Goal: Communication & Community: Share content

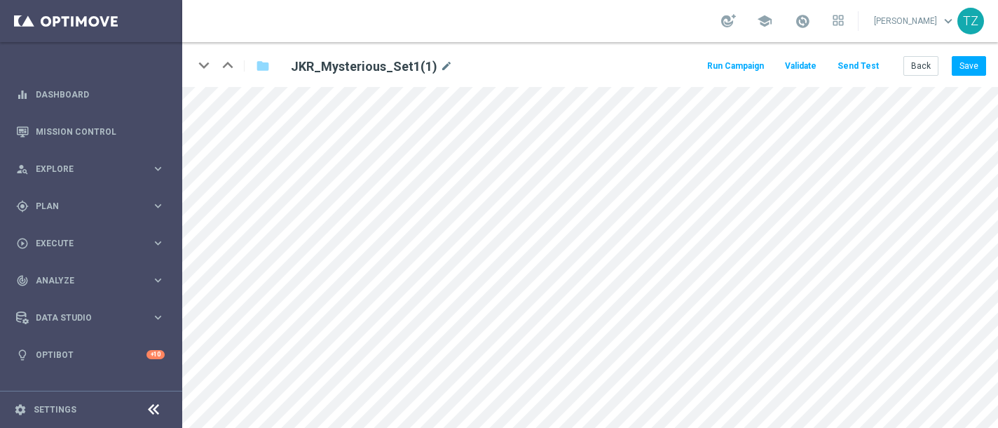
click at [871, 62] on button "Send Test" at bounding box center [859, 66] width 46 height 19
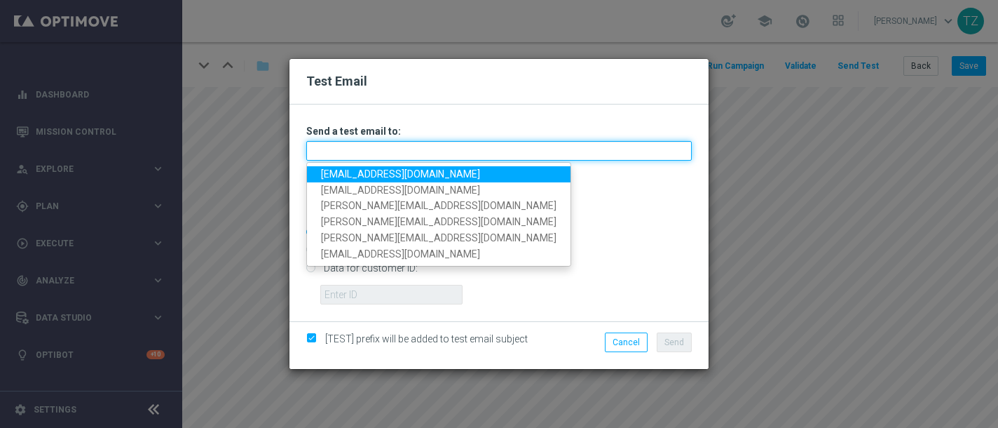
click at [353, 152] on input "text" at bounding box center [499, 151] width 386 height 20
type input "jake.kritzinger@gmail.com"
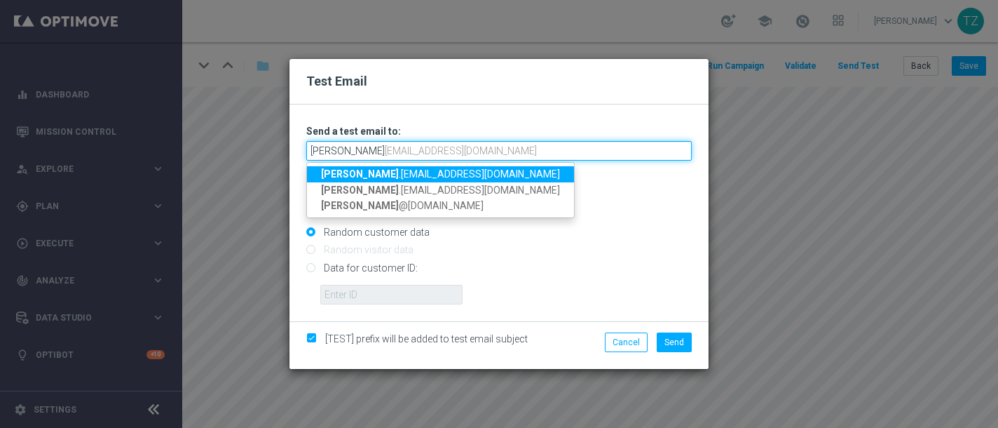
type input "[PERSON_NAME][EMAIL_ADDRESS][DOMAIN_NAME],[DOMAIN_NAME][EMAIL_ADDRESS][DOMAIN_N…"
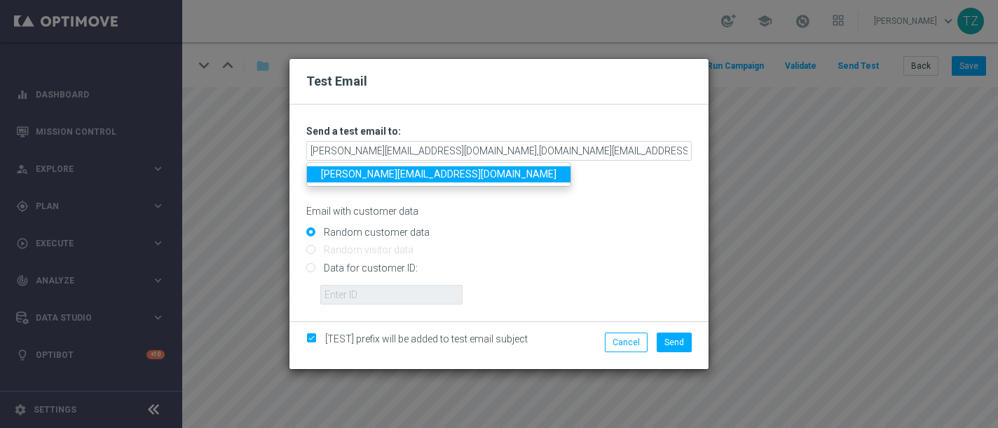
click at [581, 222] on div "Random customer data" at bounding box center [499, 230] width 386 height 18
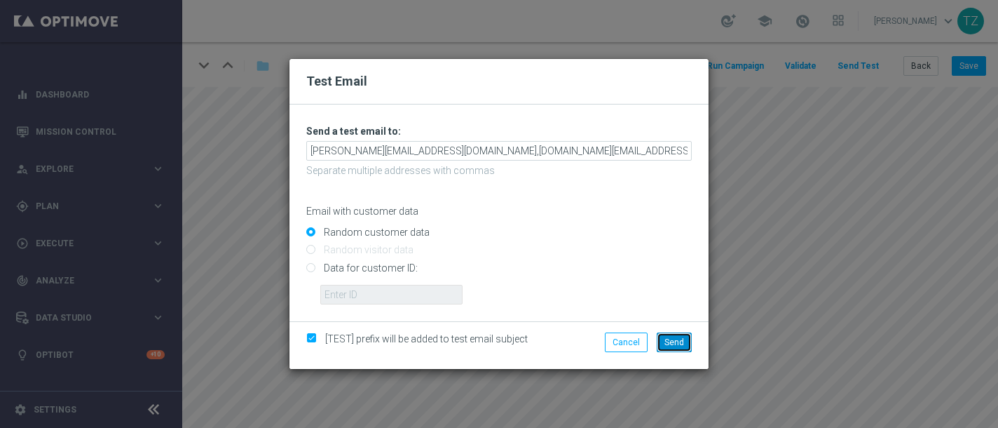
click at [683, 346] on span "Send" at bounding box center [675, 342] width 20 height 10
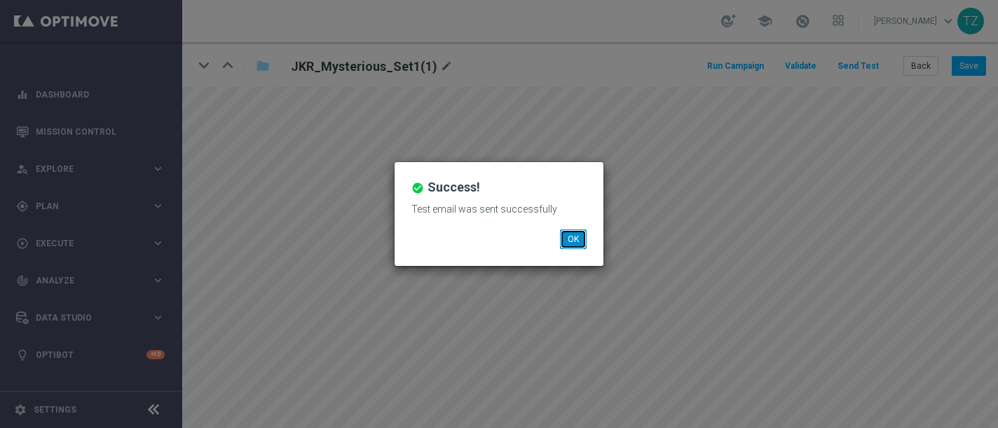
click at [568, 238] on button "OK" at bounding box center [573, 239] width 27 height 20
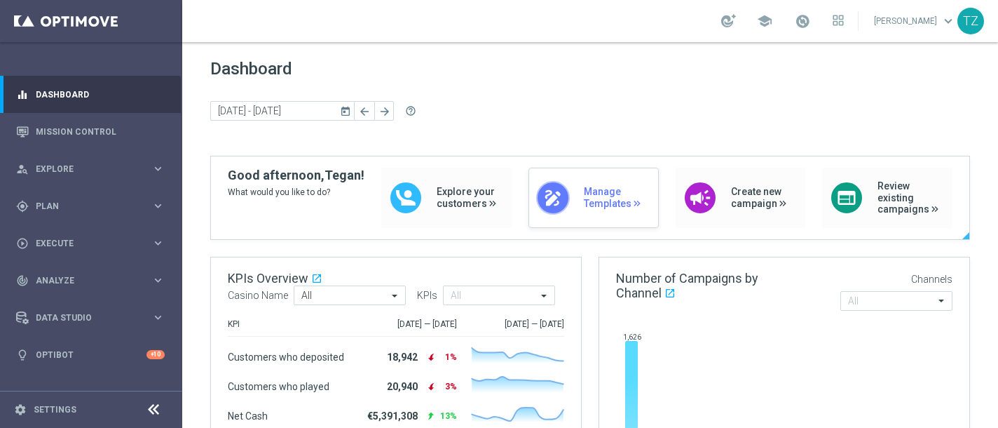
click at [571, 208] on div "draw Manage Templates" at bounding box center [594, 198] width 130 height 60
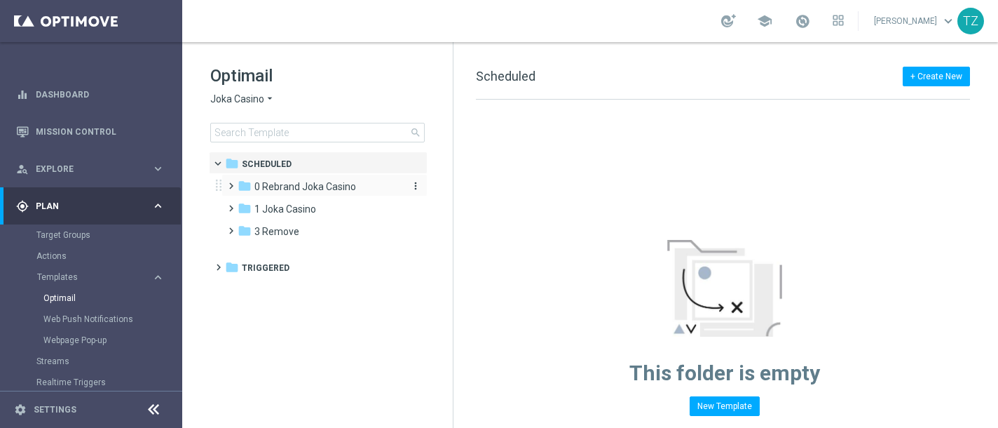
click at [332, 187] on span "0 Rebrand Joka Casino" at bounding box center [306, 186] width 102 height 13
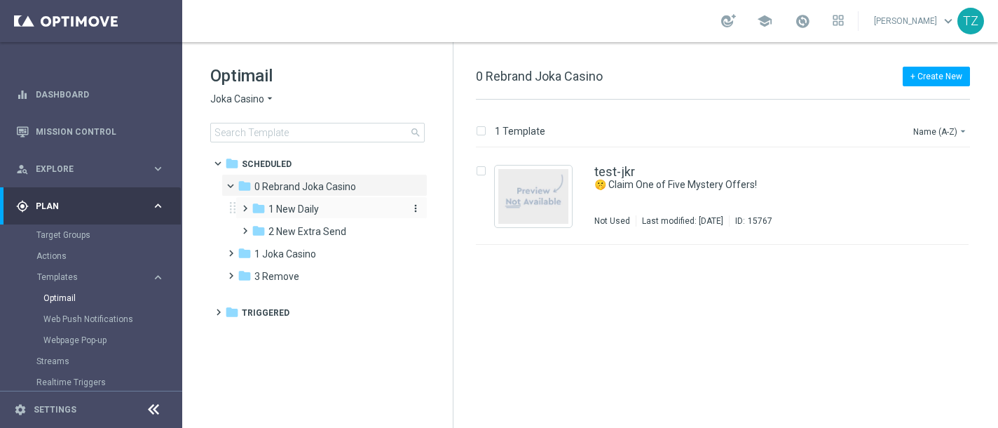
click at [298, 208] on span "1 New Daily" at bounding box center [294, 209] width 50 height 13
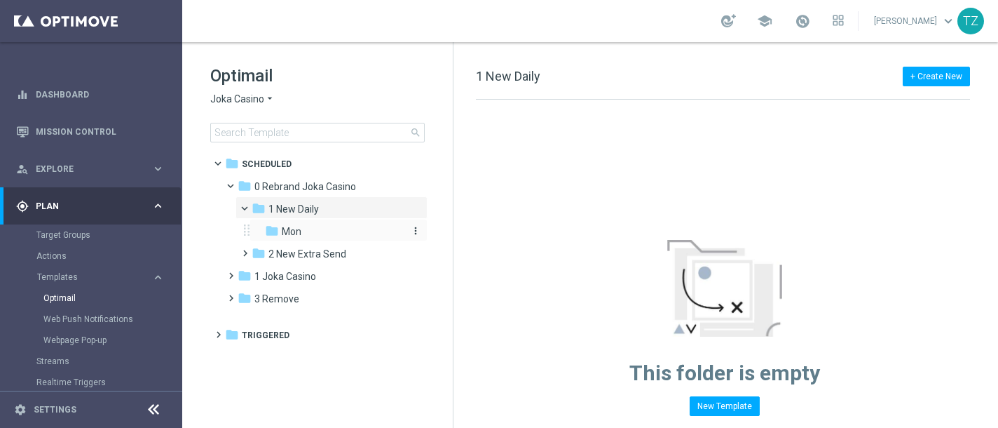
click at [321, 230] on div "folder Mon" at bounding box center [334, 232] width 138 height 16
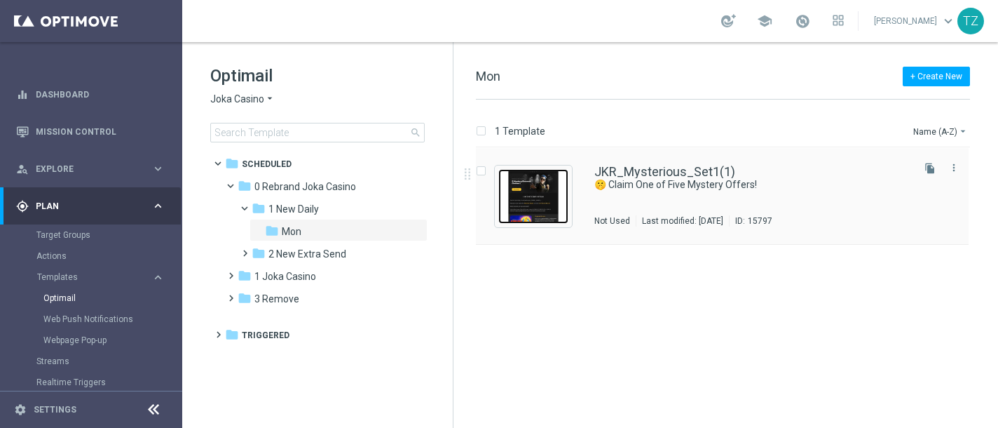
click at [548, 190] on img "Press SPACE to select this row." at bounding box center [534, 196] width 70 height 55
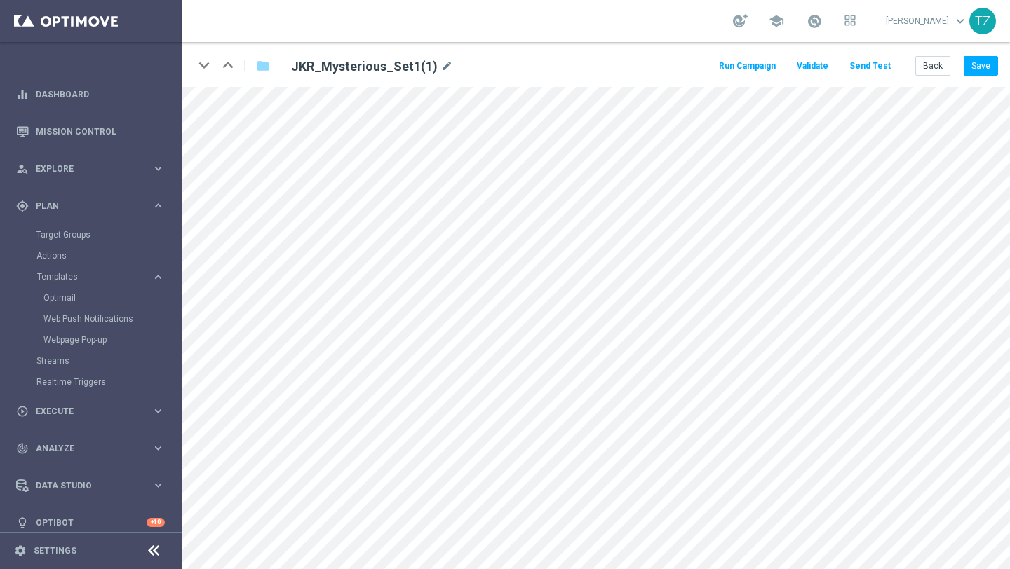
click at [869, 65] on button "Send Test" at bounding box center [870, 66] width 46 height 19
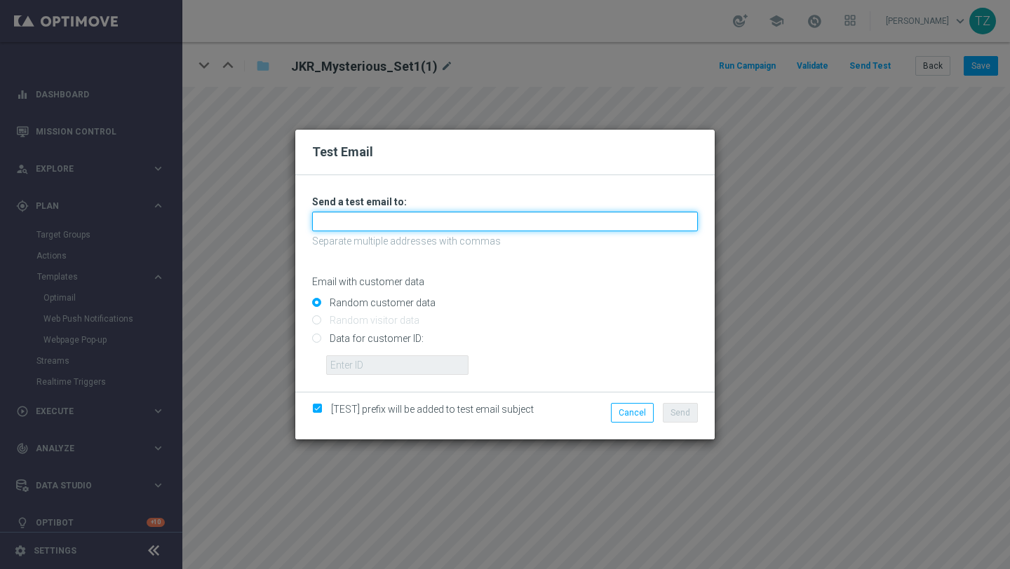
click at [480, 221] on input "text" at bounding box center [505, 222] width 386 height 20
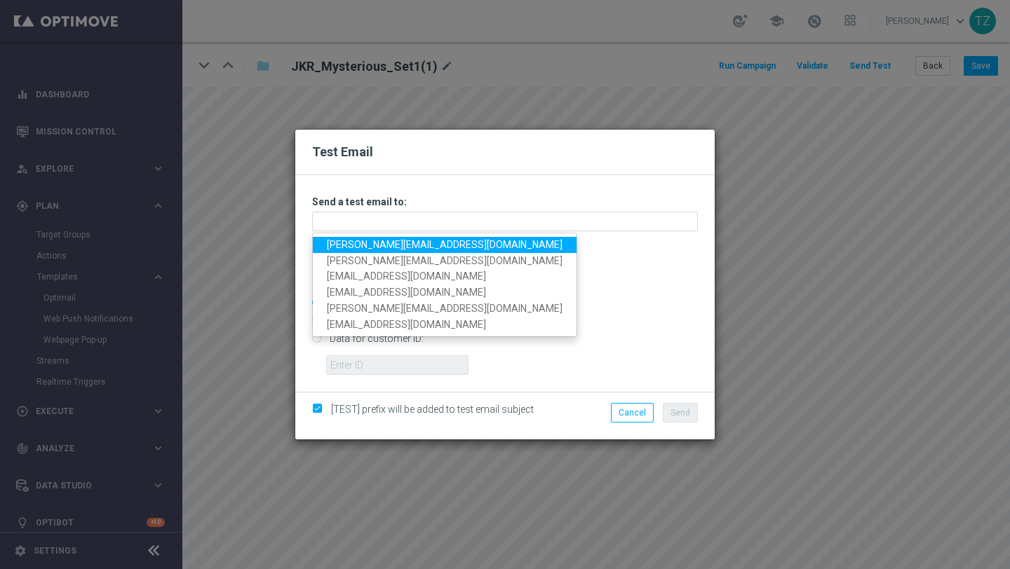
click at [344, 243] on link "[PERSON_NAME][EMAIL_ADDRESS][DOMAIN_NAME]" at bounding box center [445, 245] width 264 height 16
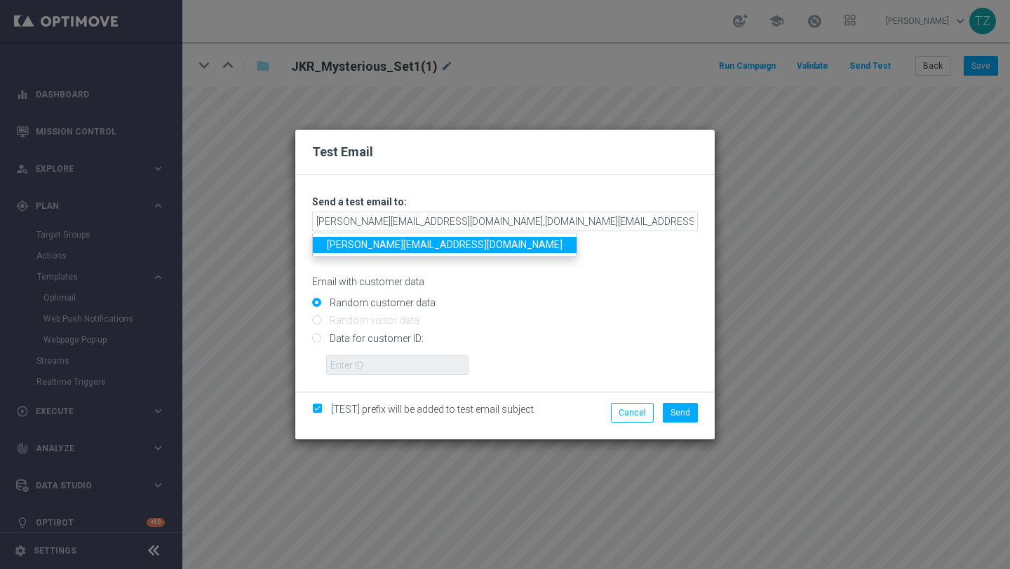
click at [441, 248] on link "[PERSON_NAME][EMAIL_ADDRESS][DOMAIN_NAME]" at bounding box center [445, 245] width 264 height 16
click at [364, 241] on link "[EMAIL_ADDRESS][DOMAIN_NAME]" at bounding box center [406, 245] width 187 height 16
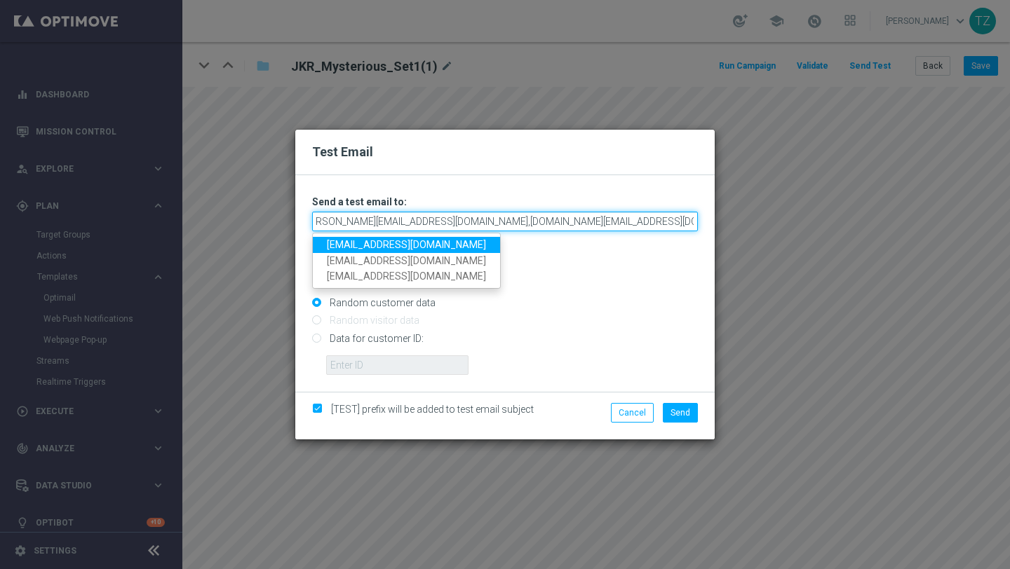
scroll to position [0, 25]
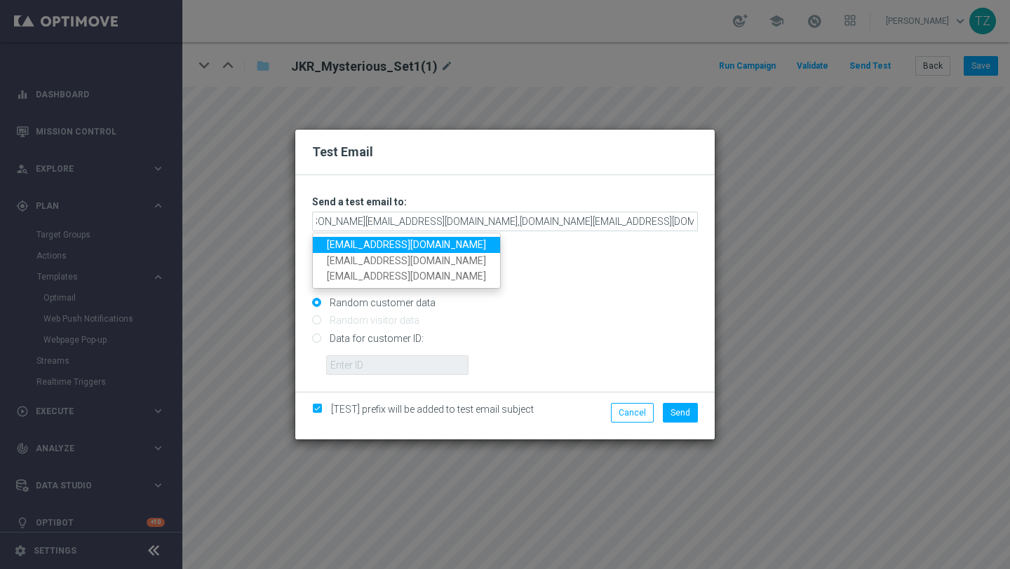
click at [456, 245] on link "[EMAIL_ADDRESS][DOMAIN_NAME]" at bounding box center [406, 245] width 187 height 16
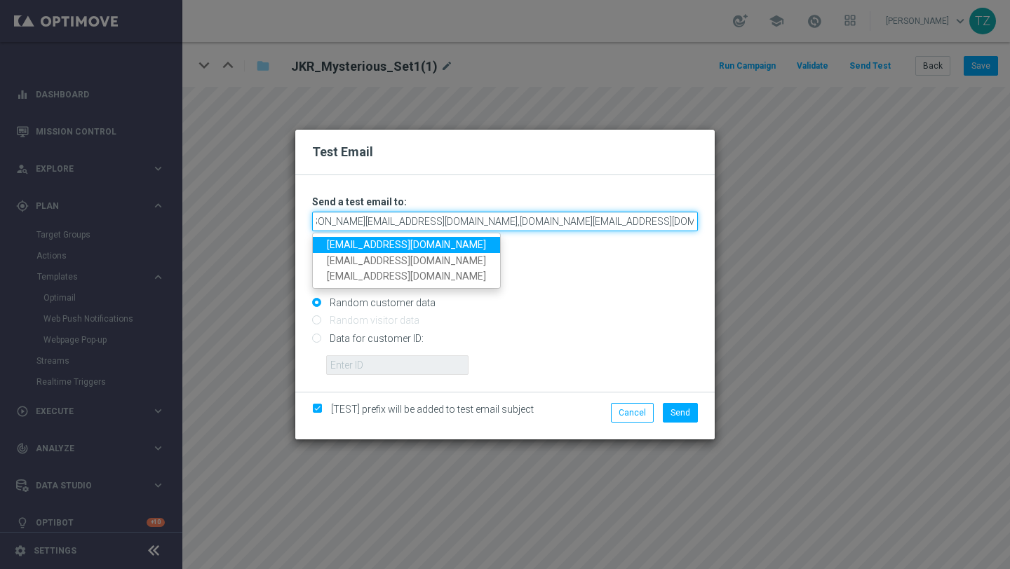
type input "[PERSON_NAME][EMAIL_ADDRESS][DOMAIN_NAME],[DOMAIN_NAME][EMAIL_ADDRESS][DOMAIN_N…"
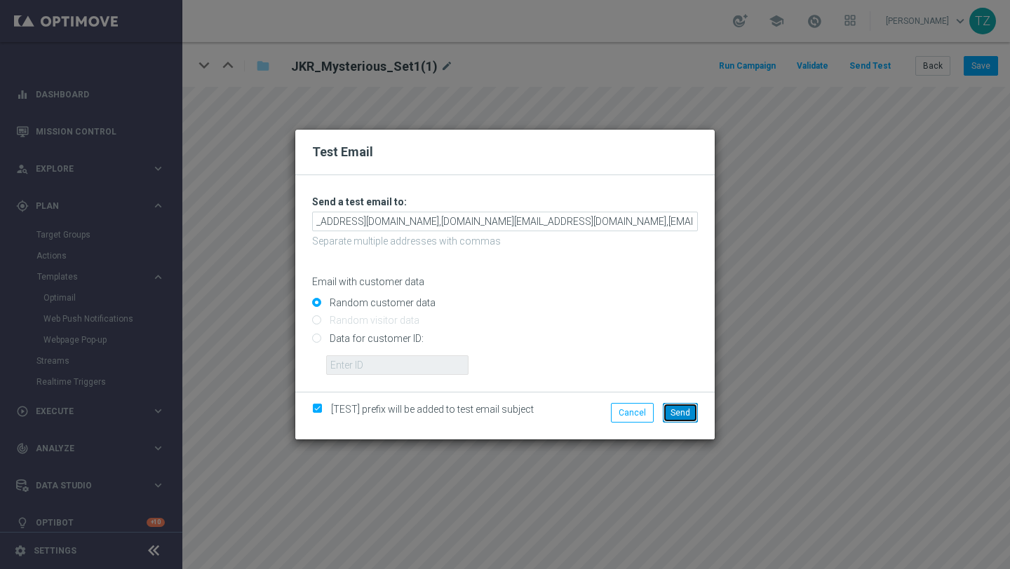
click at [687, 412] on span "Send" at bounding box center [680, 413] width 20 height 10
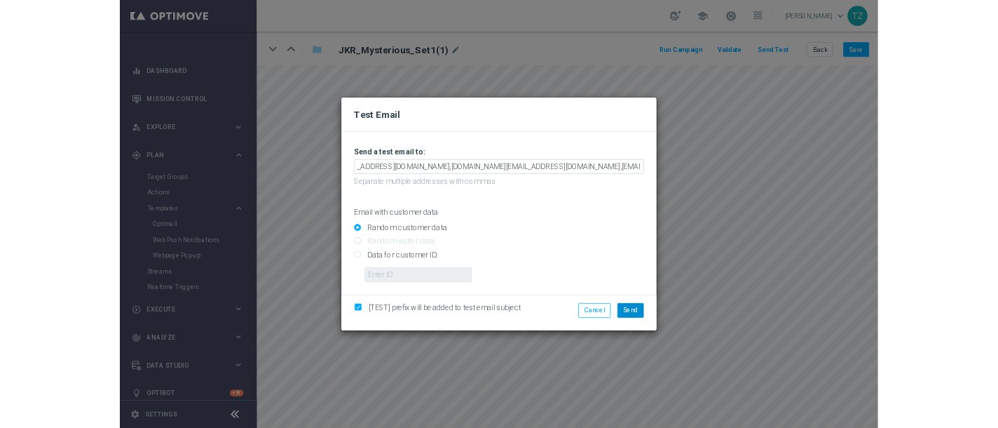
scroll to position [0, 0]
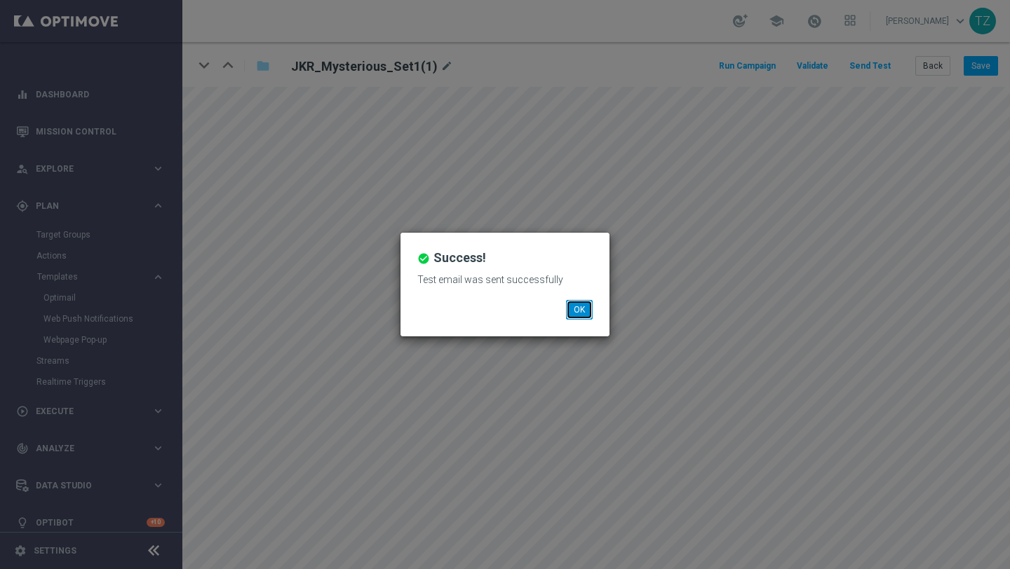
click at [583, 307] on button "OK" at bounding box center [579, 310] width 27 height 20
